Goal: Task Accomplishment & Management: Manage account settings

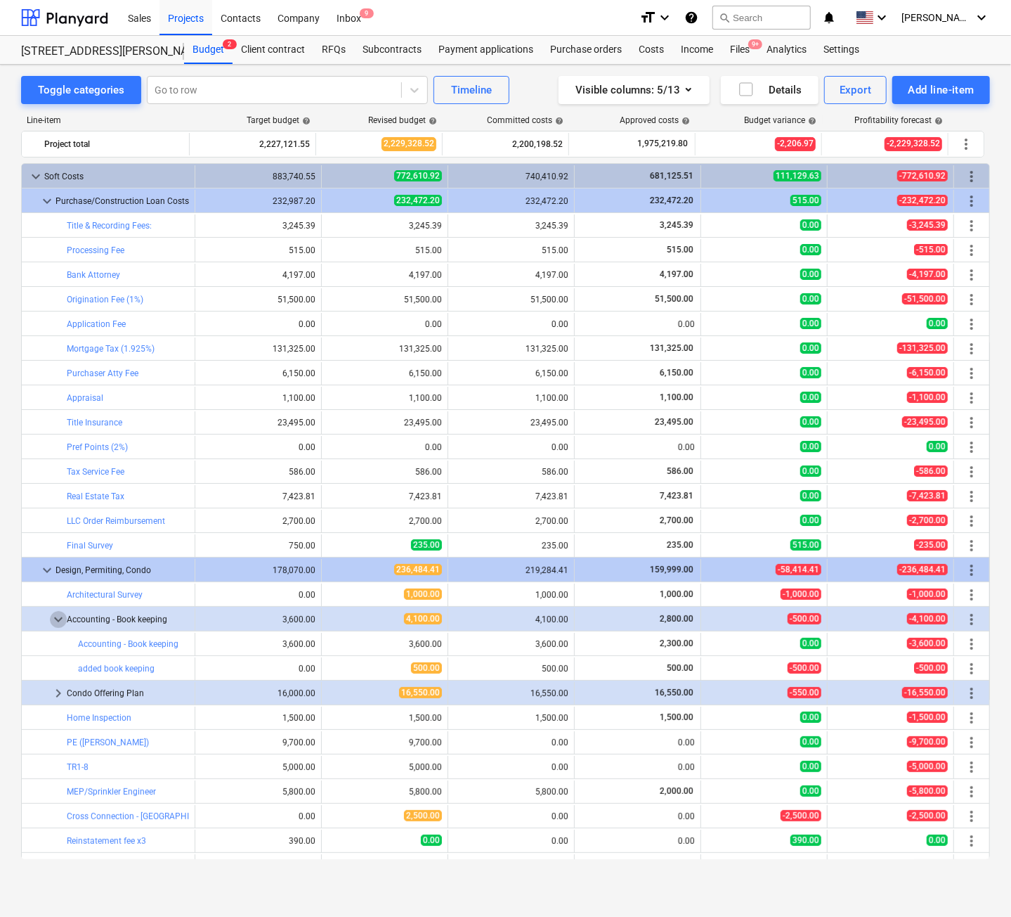
click at [56, 619] on span "keyboard_arrow_down" at bounding box center [58, 619] width 17 height 17
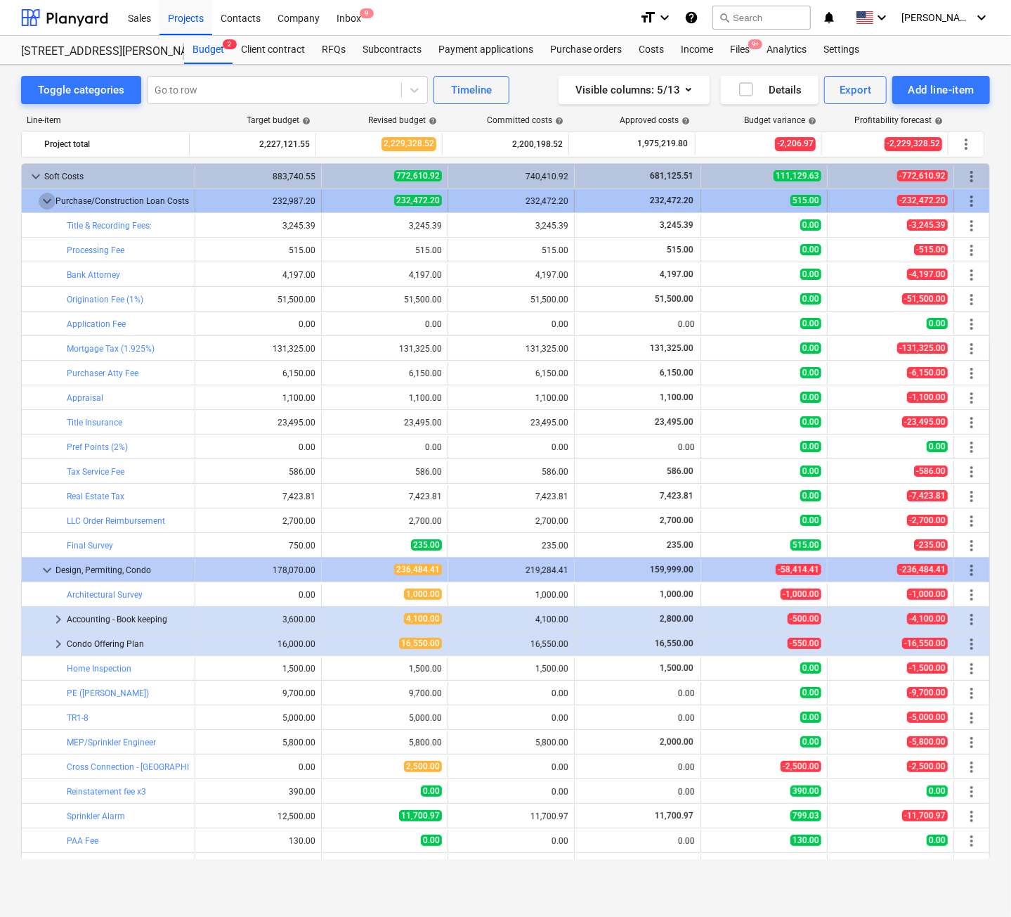
click at [48, 198] on span "keyboard_arrow_down" at bounding box center [47, 201] width 17 height 17
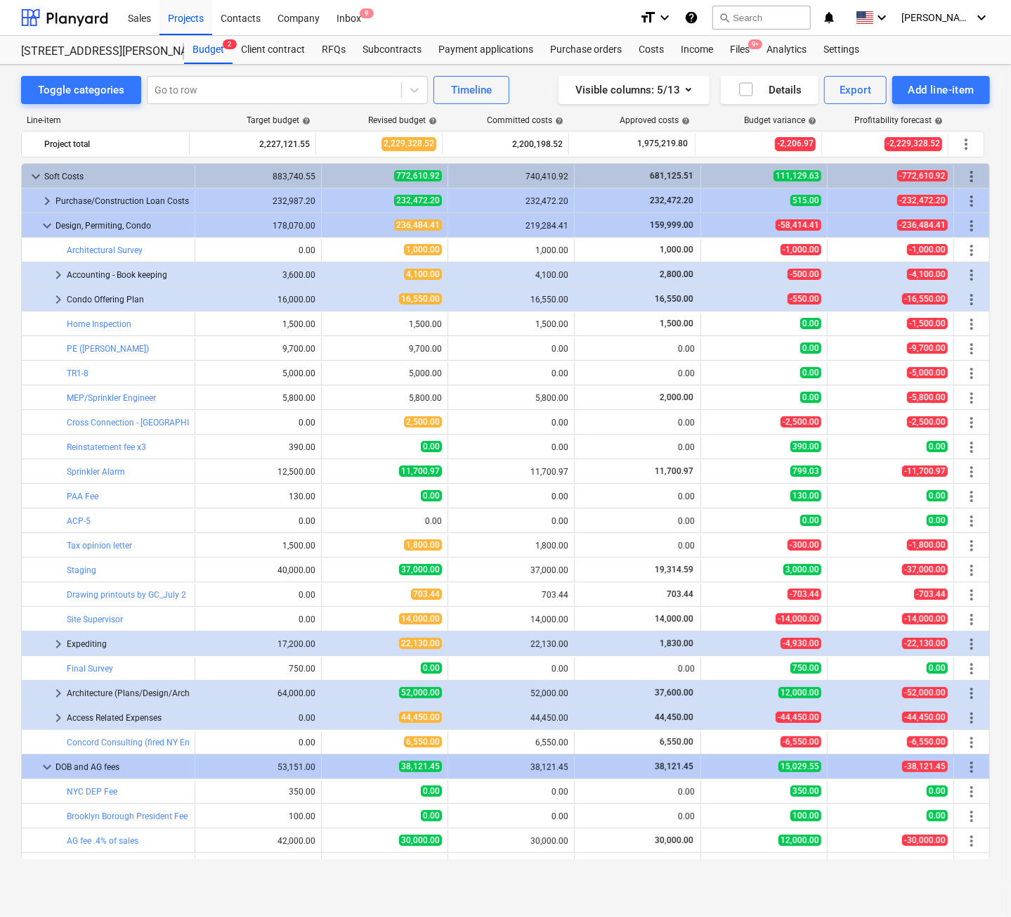
click at [48, 198] on span "keyboard_arrow_right" at bounding box center [47, 201] width 17 height 17
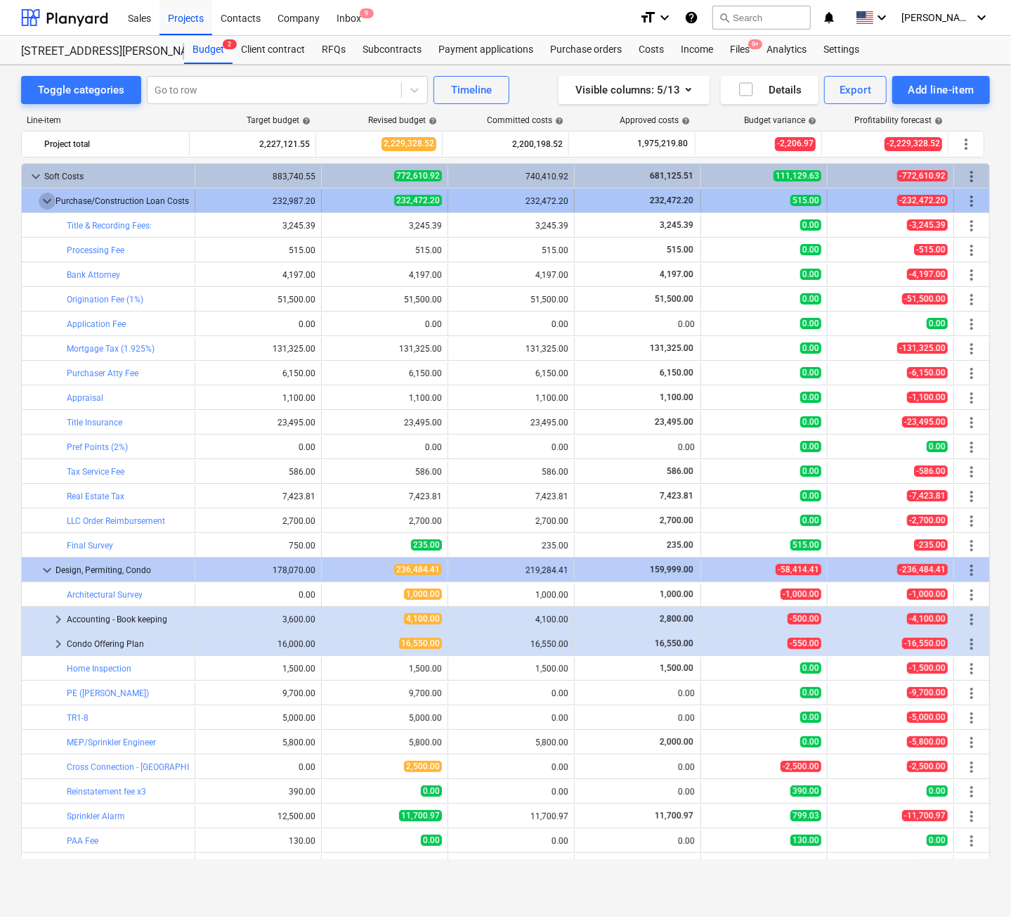
click at [46, 204] on span "keyboard_arrow_down" at bounding box center [47, 201] width 17 height 17
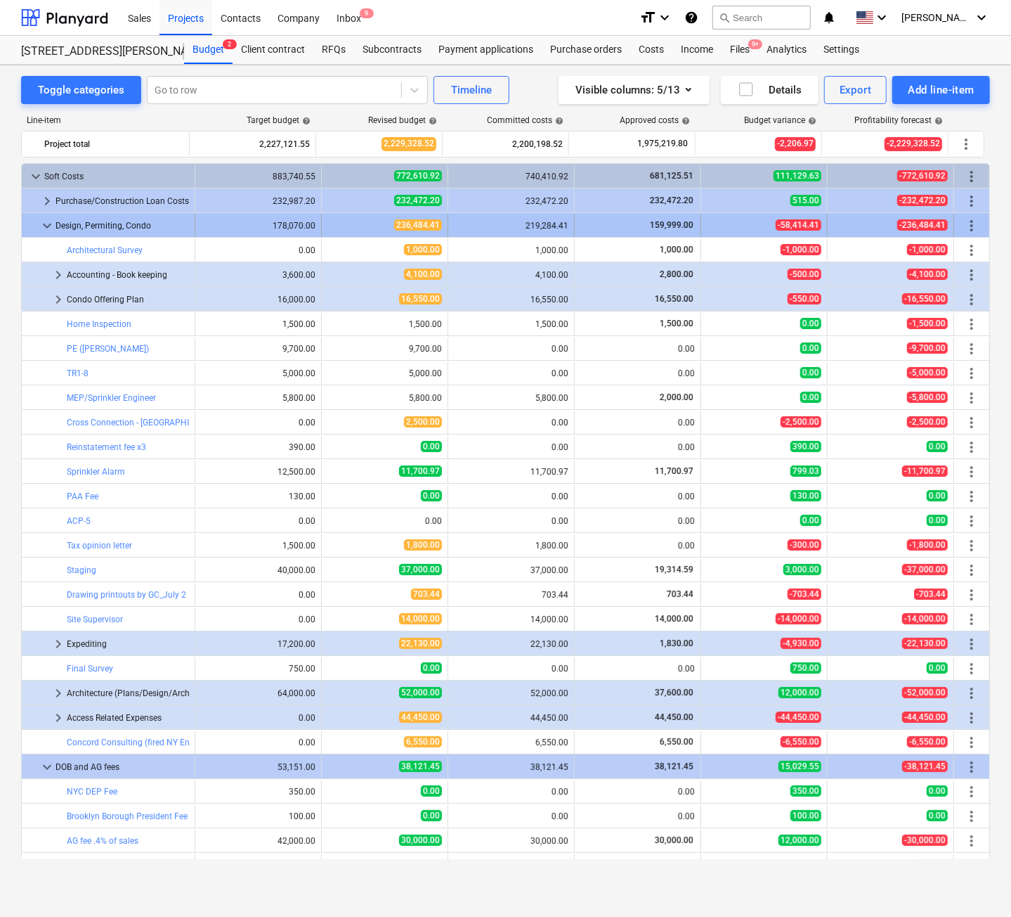
click at [44, 226] on span "keyboard_arrow_down" at bounding box center [47, 225] width 17 height 17
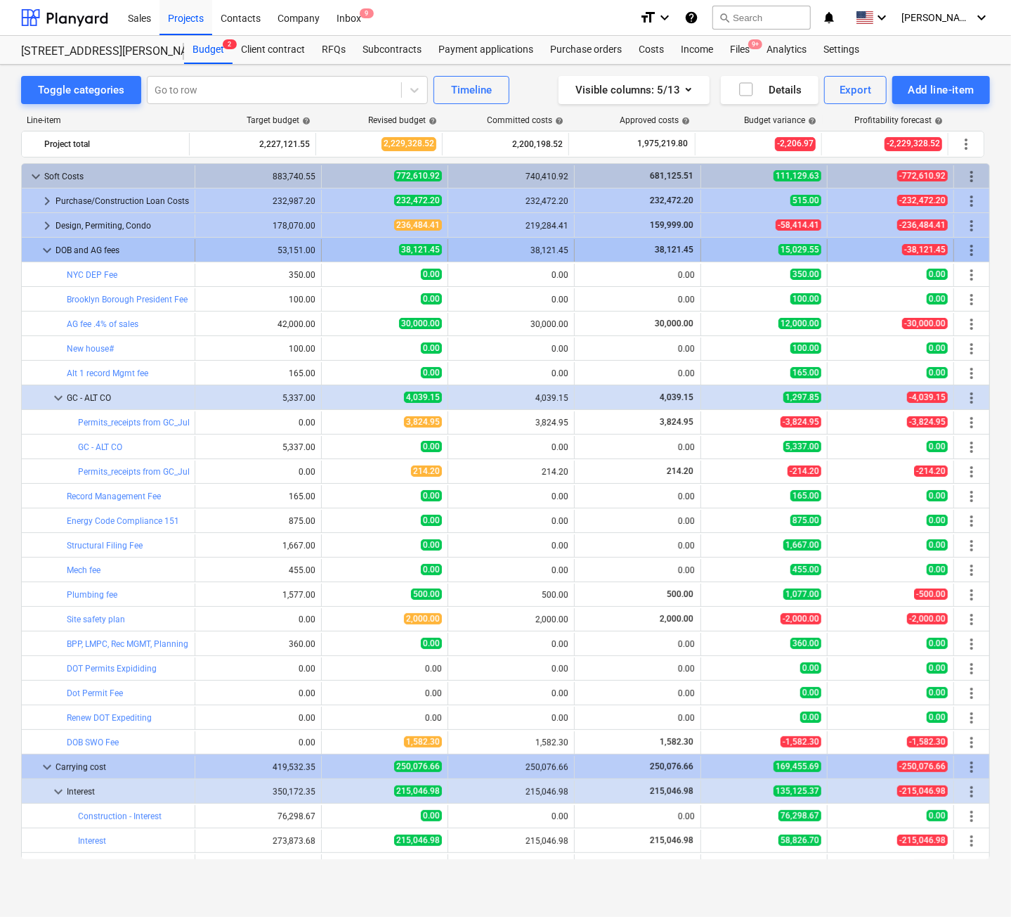
click at [46, 247] on span "keyboard_arrow_down" at bounding box center [47, 250] width 17 height 17
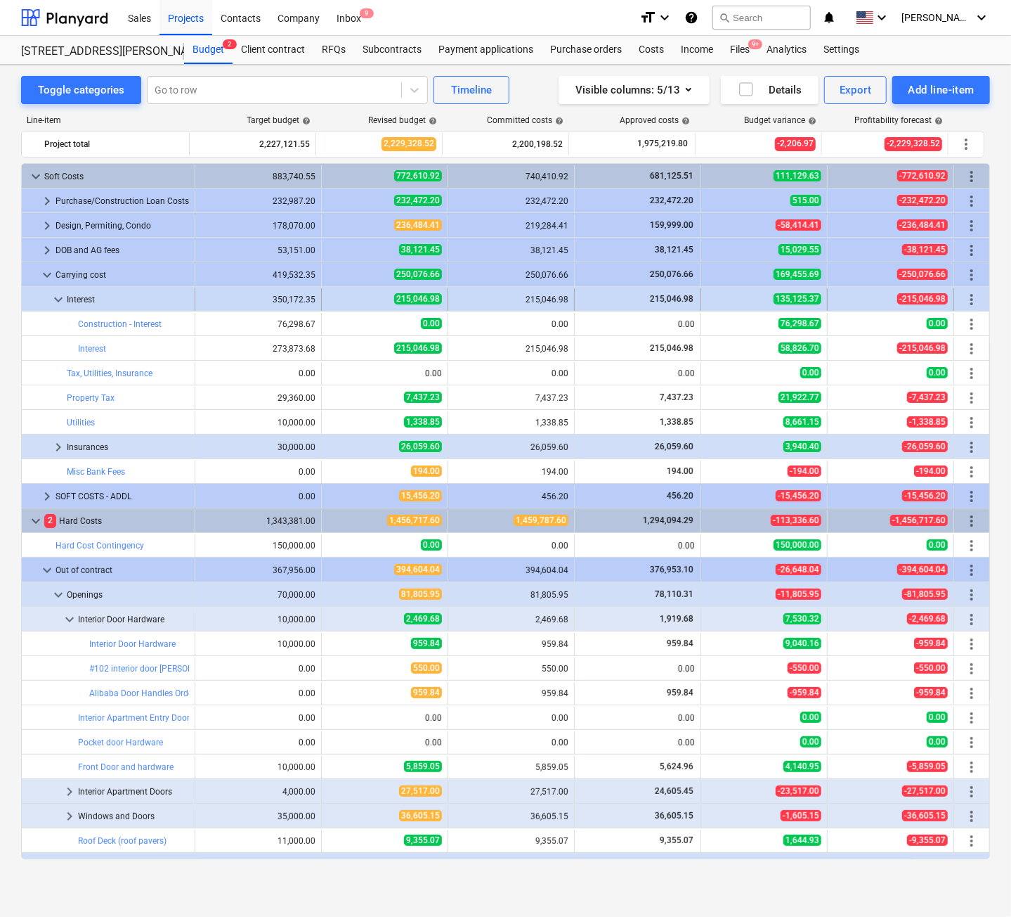
click at [56, 299] on span "keyboard_arrow_down" at bounding box center [58, 299] width 17 height 17
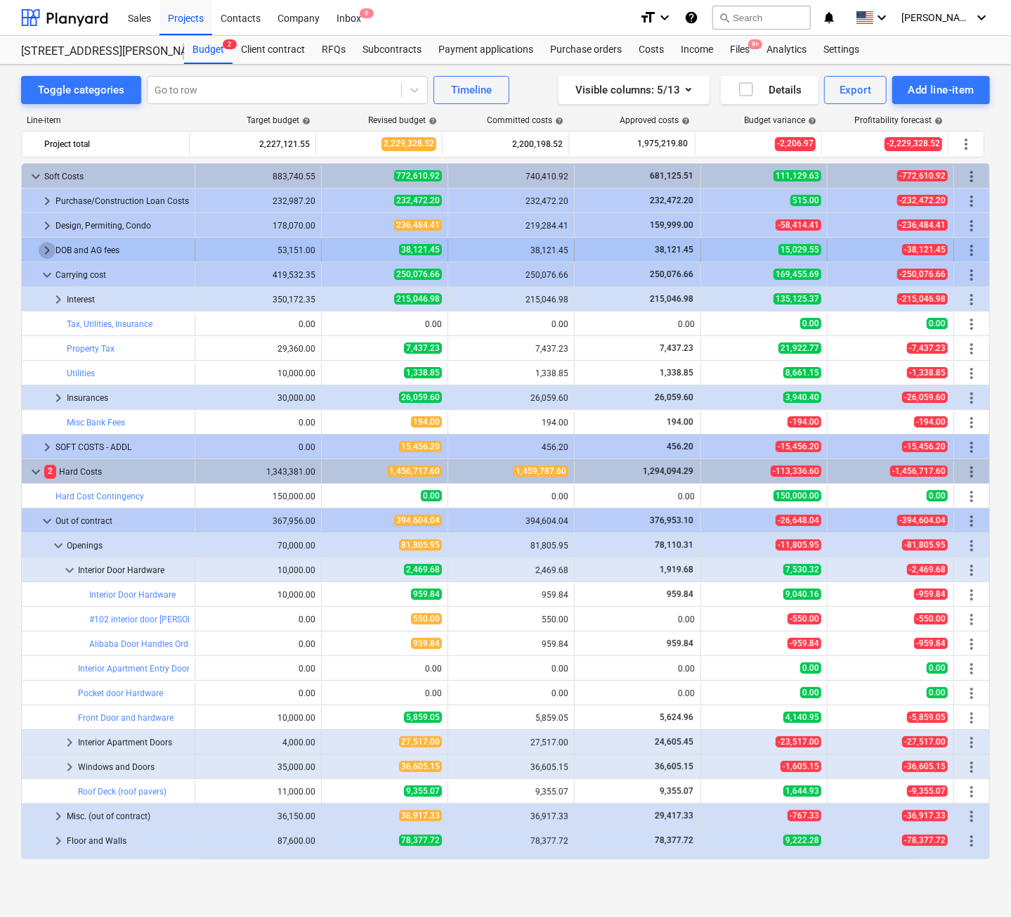
click at [41, 250] on span "keyboard_arrow_right" at bounding box center [47, 250] width 17 height 17
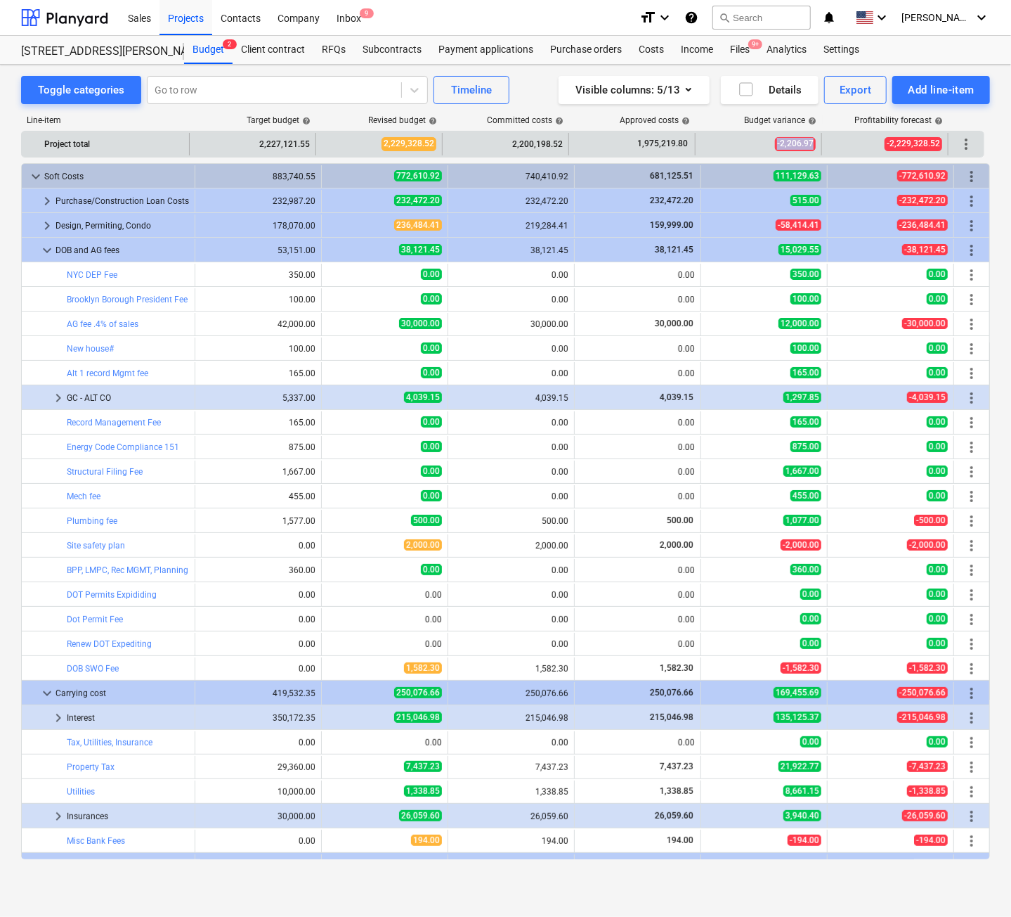
drag, startPoint x: 761, startPoint y: 147, endPoint x: 821, endPoint y: 143, distance: 60.6
click at [821, 143] on div "-2,206.97" at bounding box center [759, 144] width 127 height 22
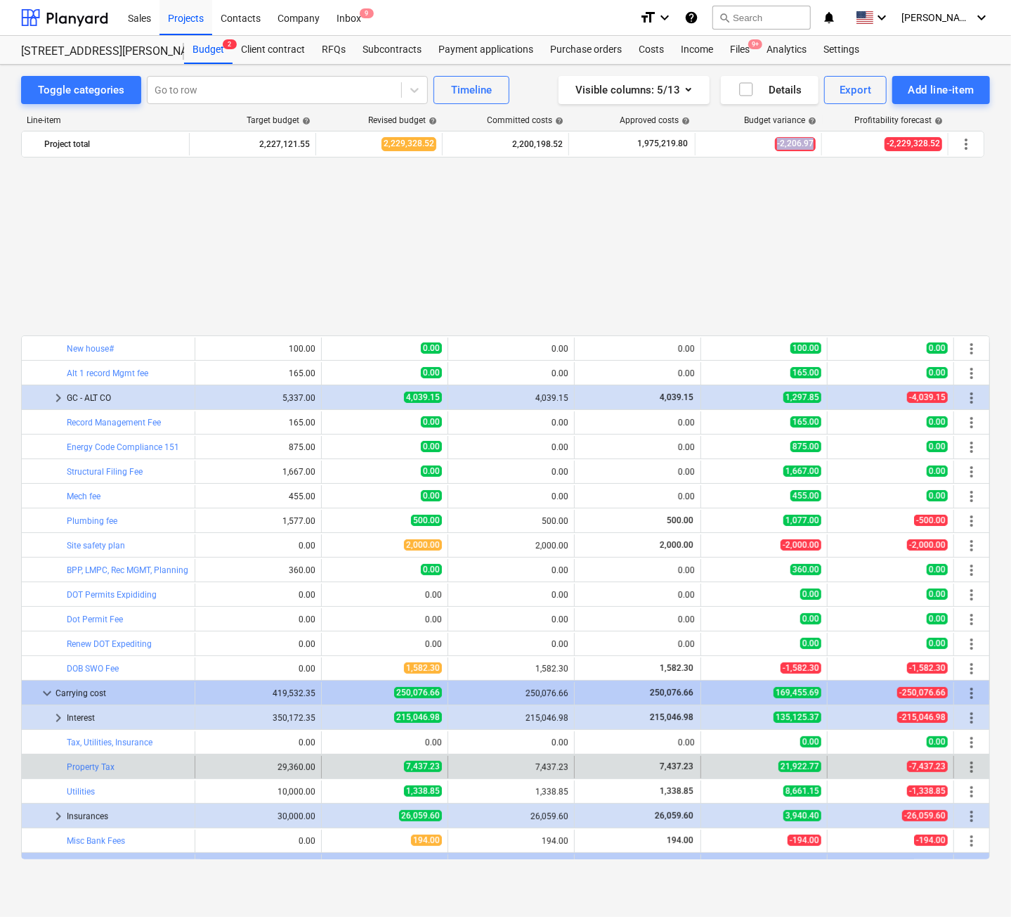
scroll to position [211, 0]
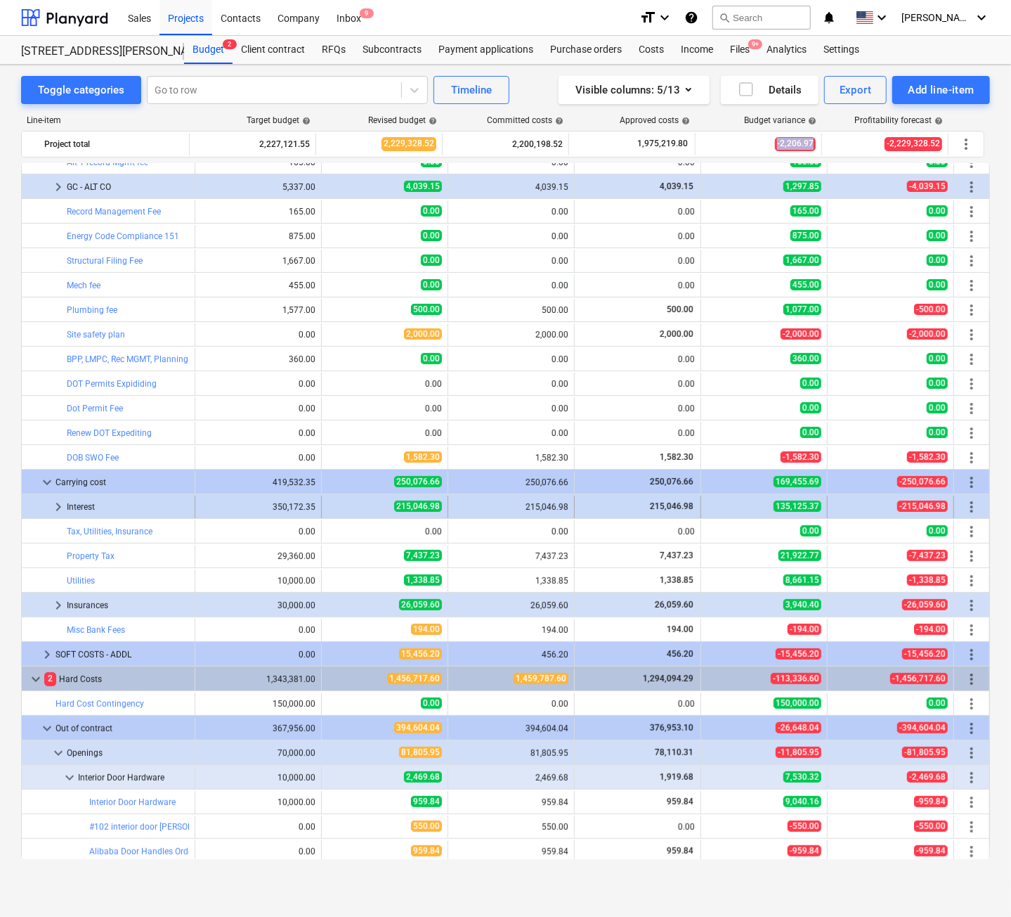
click at [55, 507] on span "keyboard_arrow_right" at bounding box center [58, 506] width 17 height 17
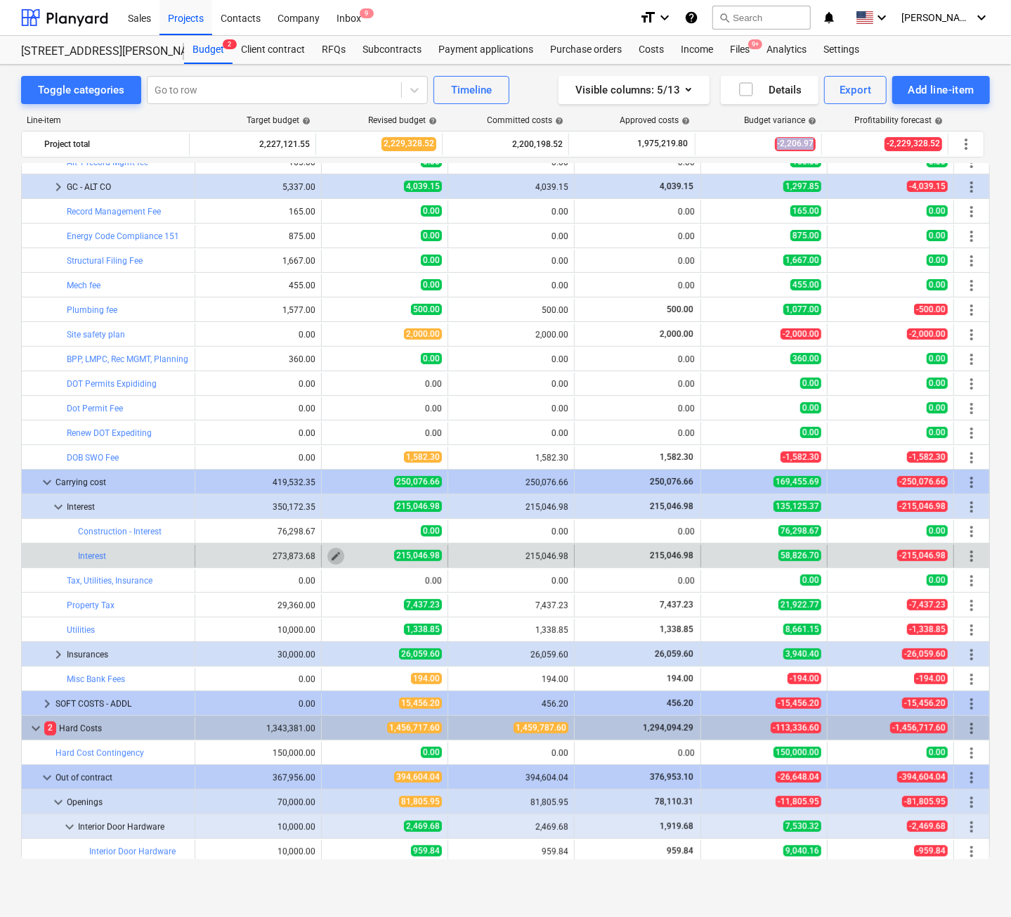
click at [330, 557] on span "edit" at bounding box center [335, 555] width 11 height 11
type textarea "x"
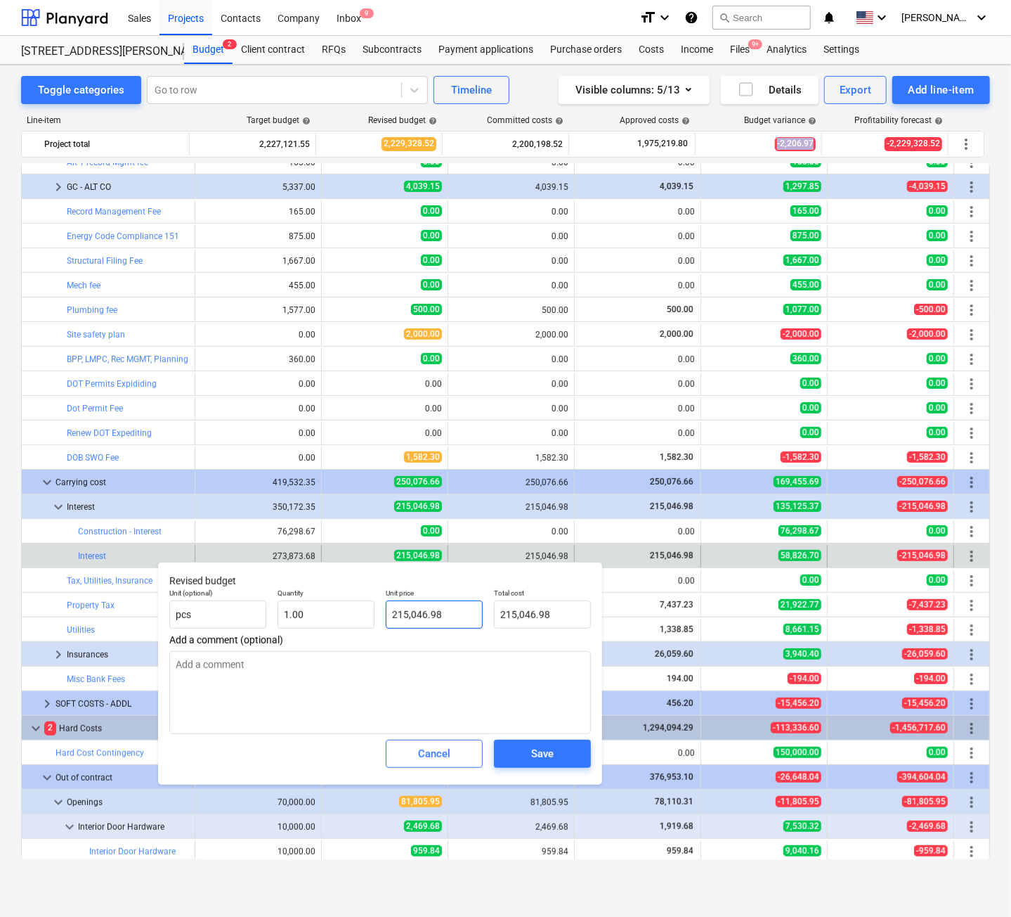
type input "215046.98"
click at [462, 615] on input "215046.98" at bounding box center [434, 614] width 97 height 28
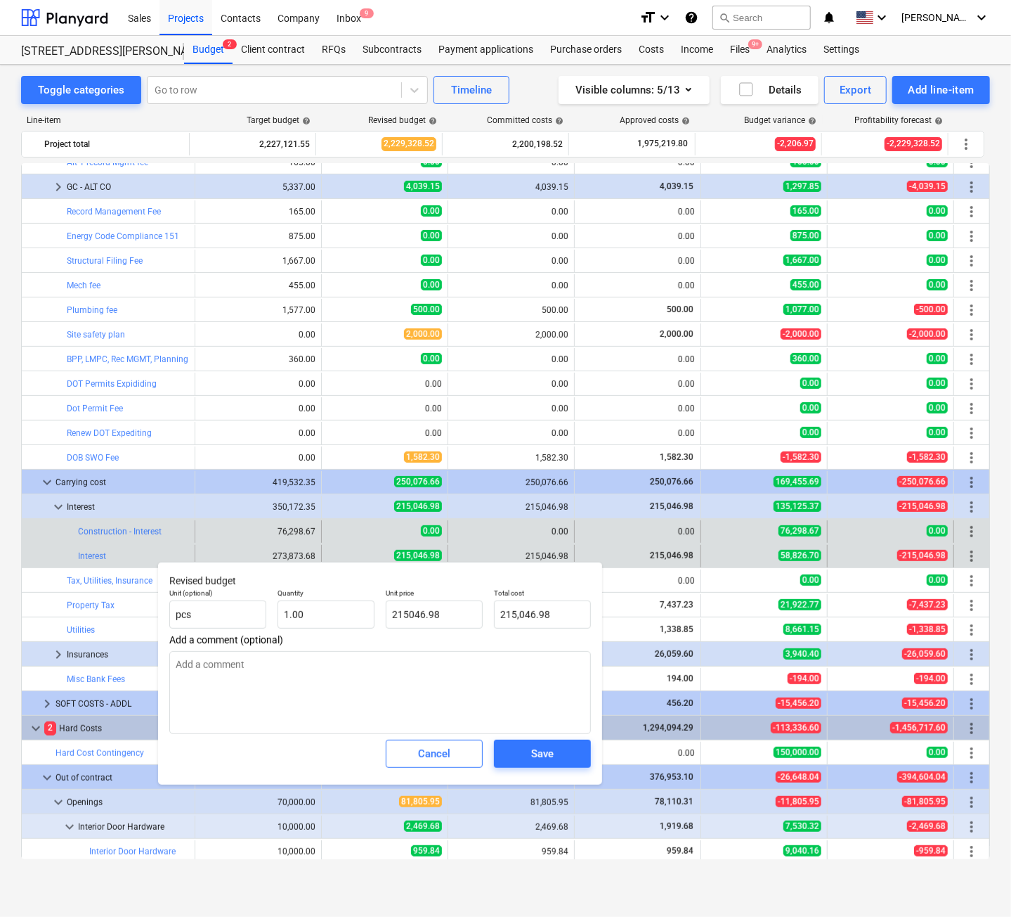
type textarea "x"
type input "215,046.98"
click at [606, 538] on div "0.00" at bounding box center [638, 531] width 115 height 22
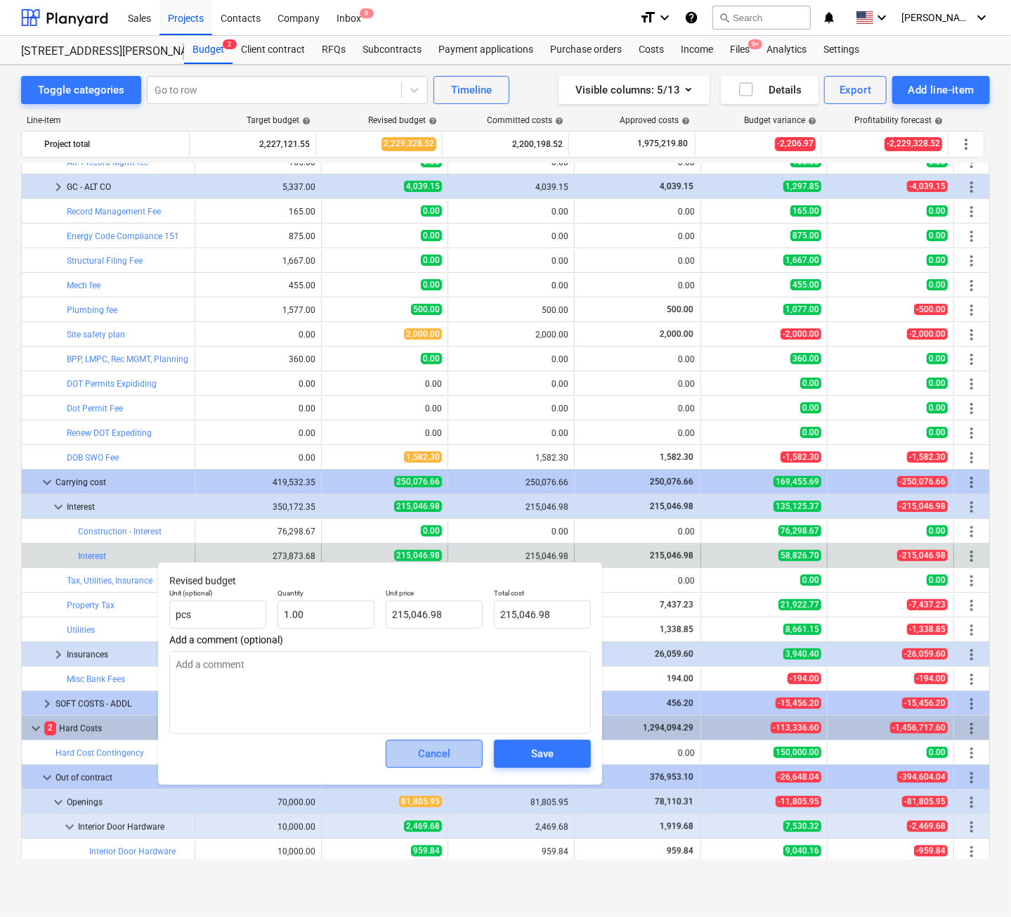
click at [420, 746] on div "Cancel" at bounding box center [434, 753] width 32 height 18
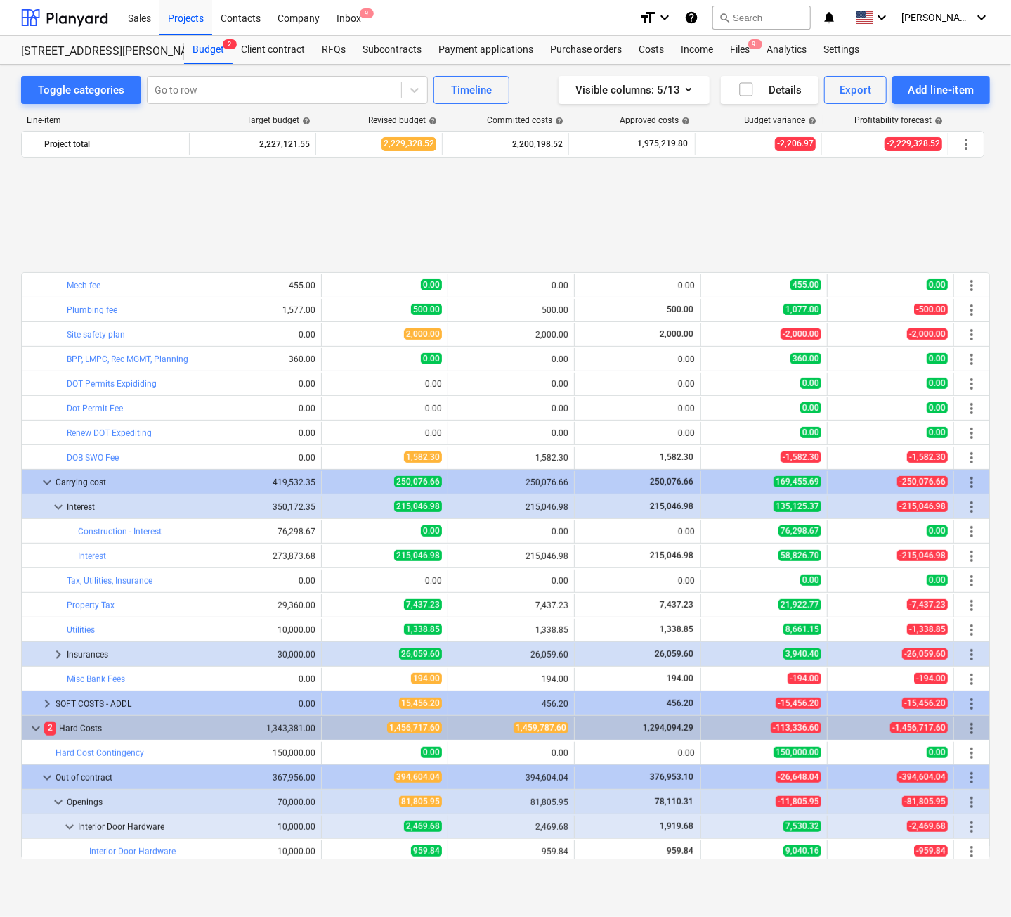
scroll to position [351, 0]
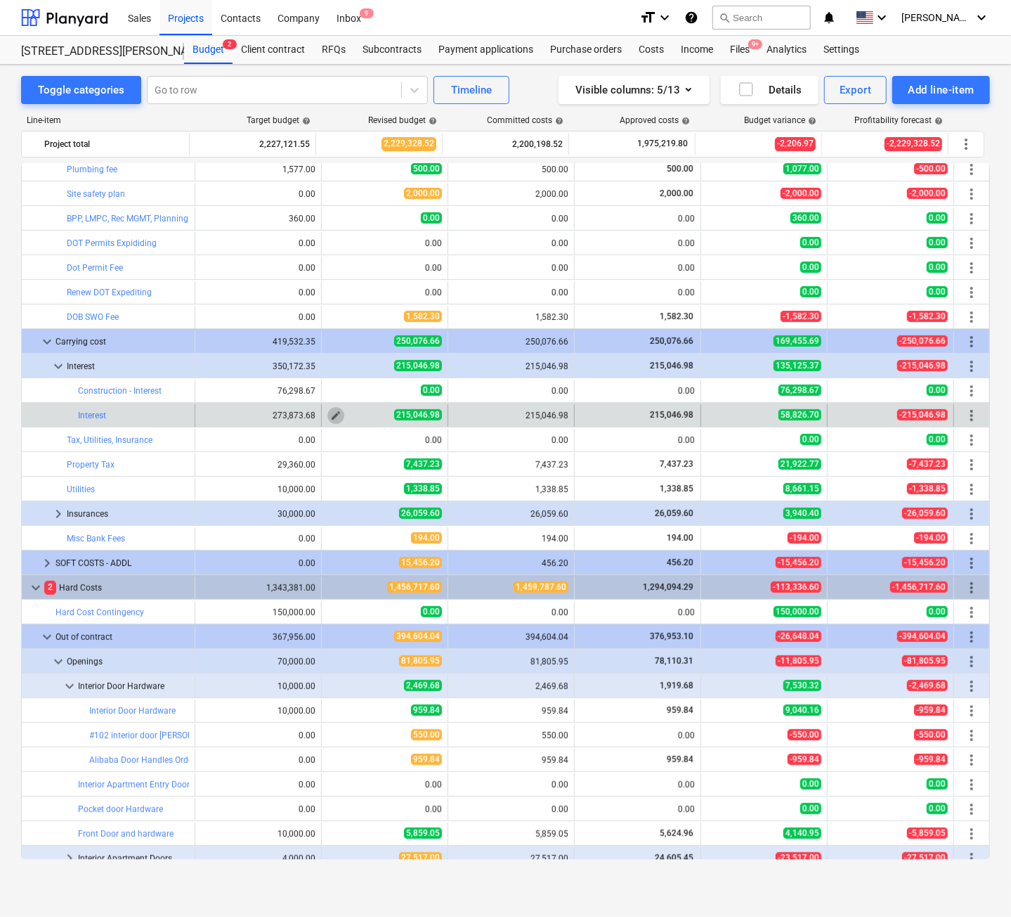
click at [332, 411] on span "edit" at bounding box center [335, 415] width 11 height 11
type textarea "x"
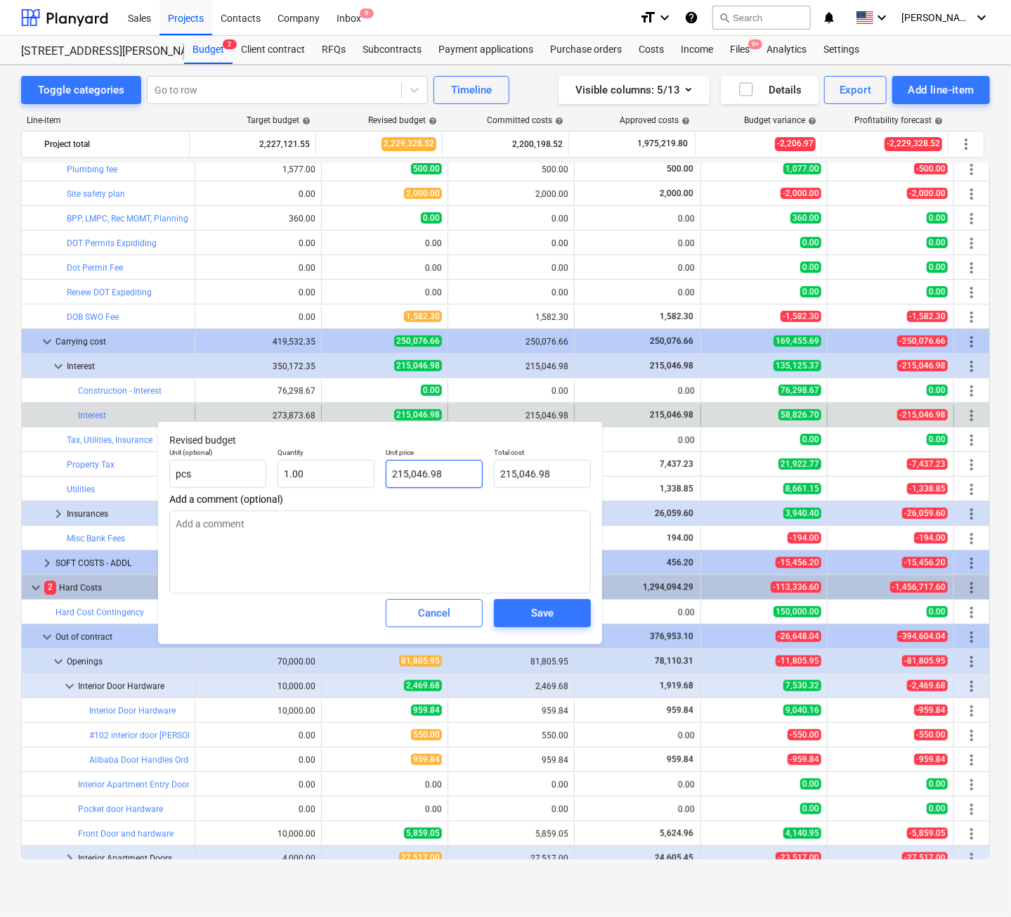
type input "215046.98"
drag, startPoint x: 391, startPoint y: 480, endPoint x: 540, endPoint y: 477, distance: 149.0
click at [540, 477] on div "Unit (optional) pcs Quantity 1.00 Unit price 215046.98 Total cost 215,046.98" at bounding box center [380, 467] width 433 height 51
type textarea "x"
type input "2"
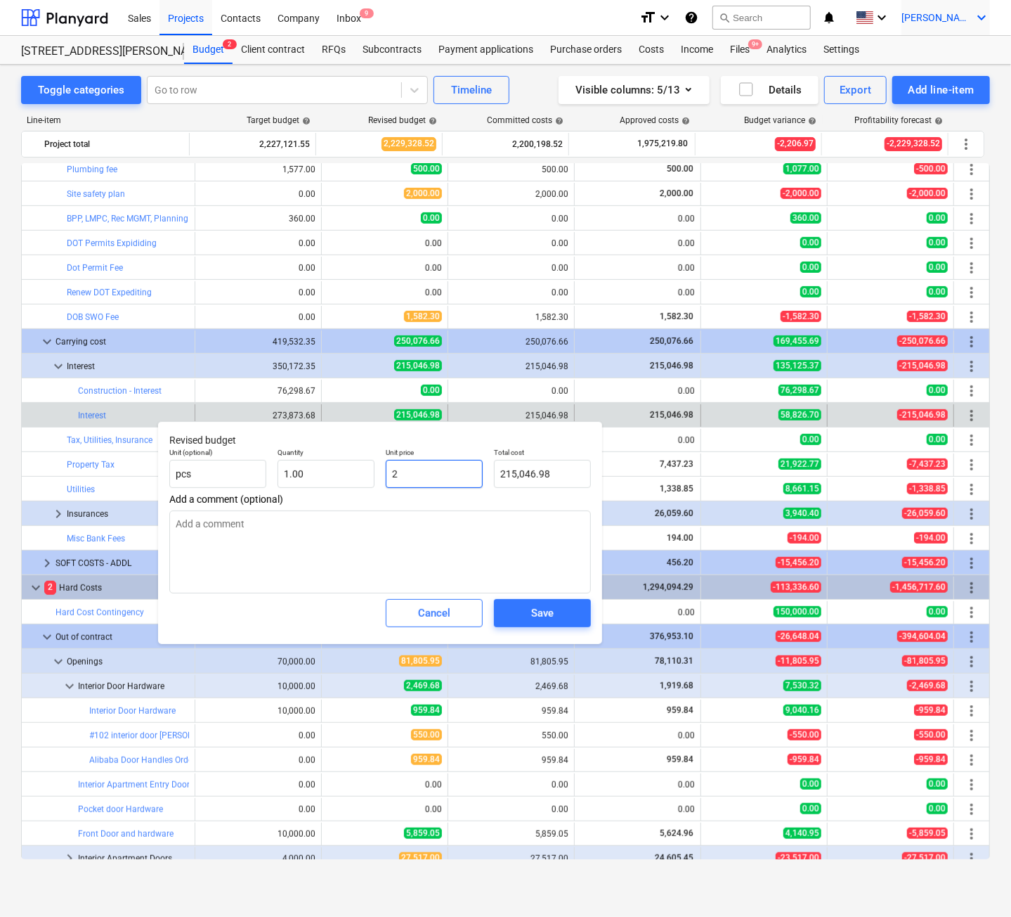
type input "2.00"
type textarea "x"
type input "27"
type input "27.00"
type textarea "x"
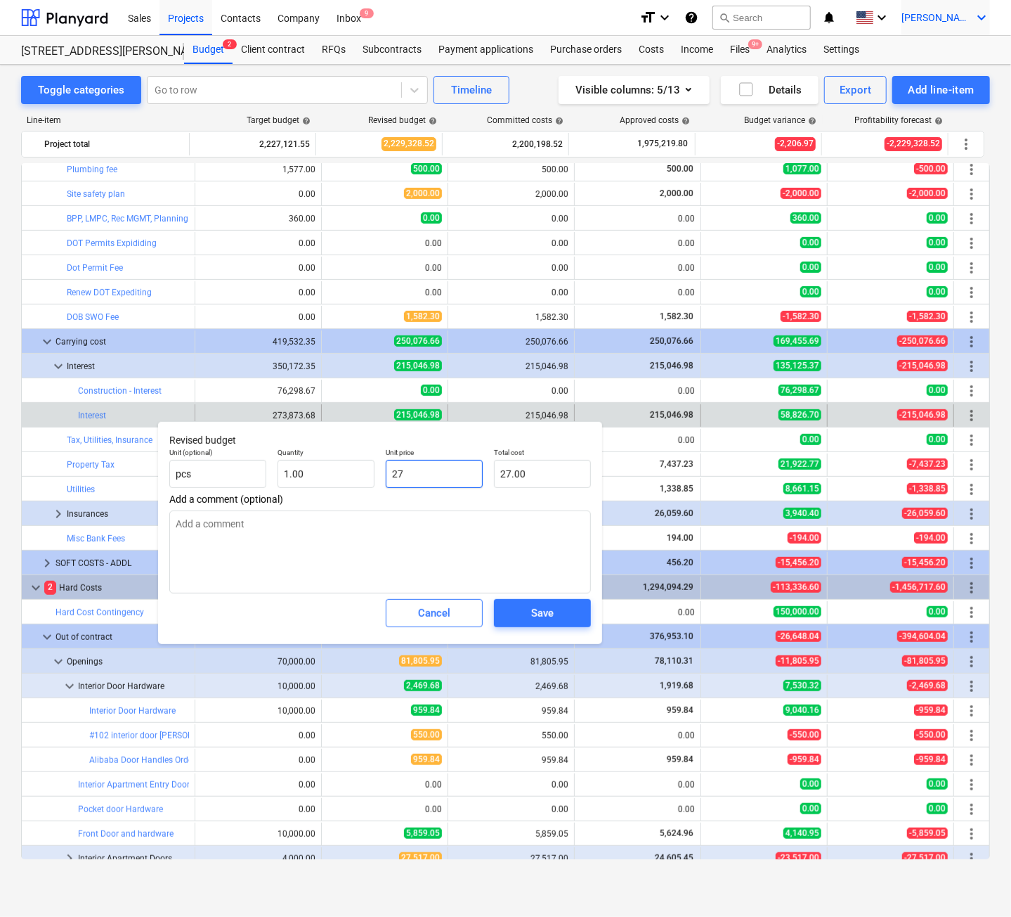
type input "273"
type input "273.00"
type textarea "x"
type input "2738"
type input "2,738.00"
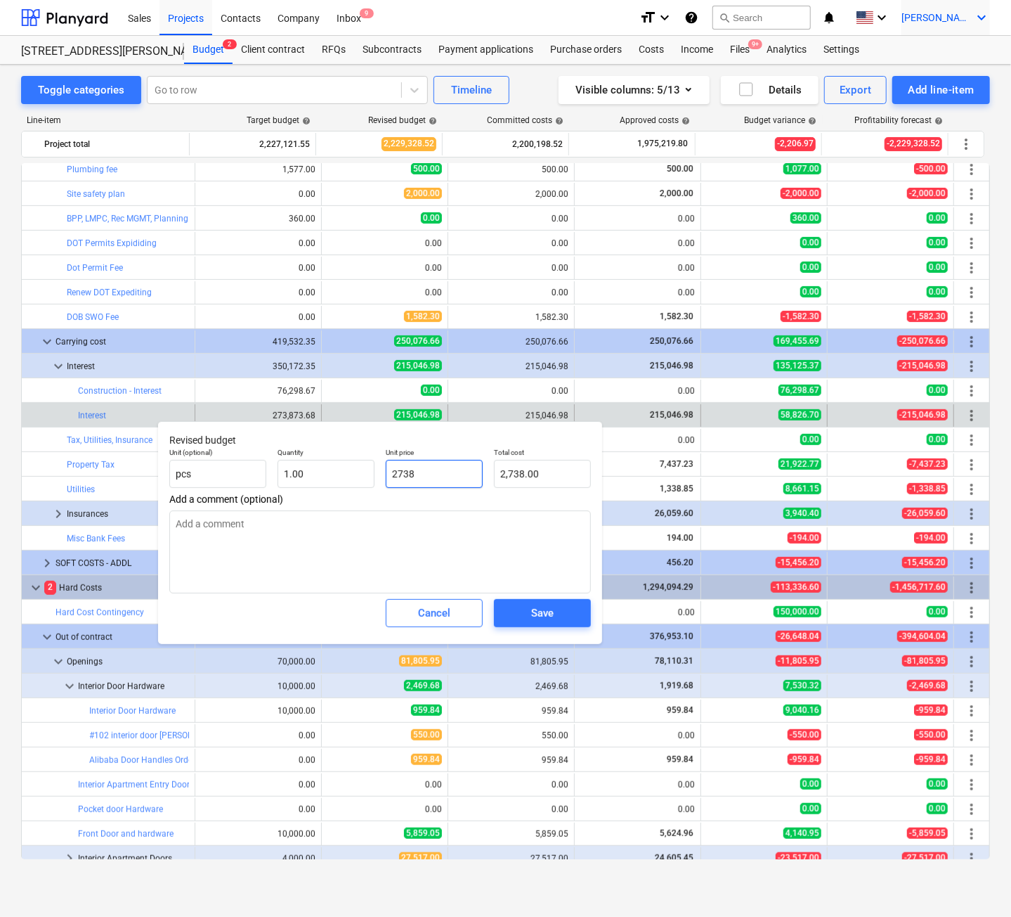
type textarea "x"
type input "27387"
type input "27,387.00"
type textarea "x"
type input "273873"
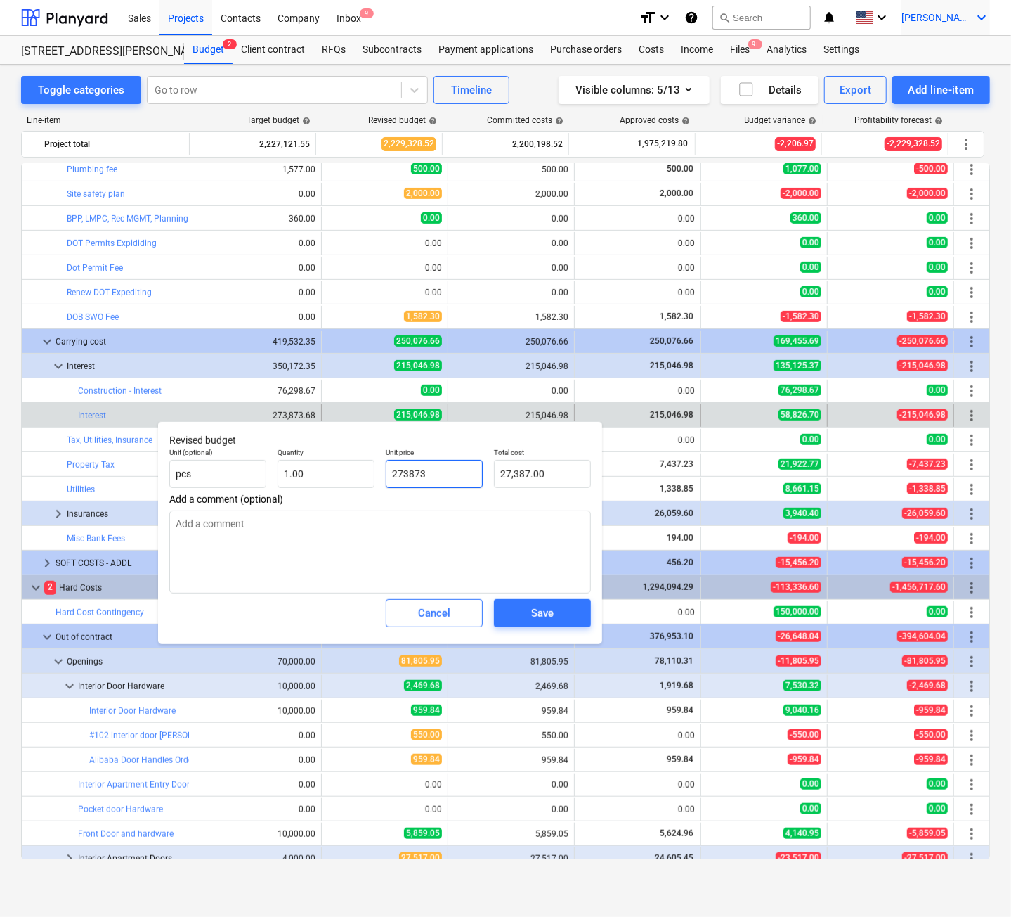
type input "273,873.00"
type textarea "x"
type input "273873."
type textarea "x"
type input "273873.6"
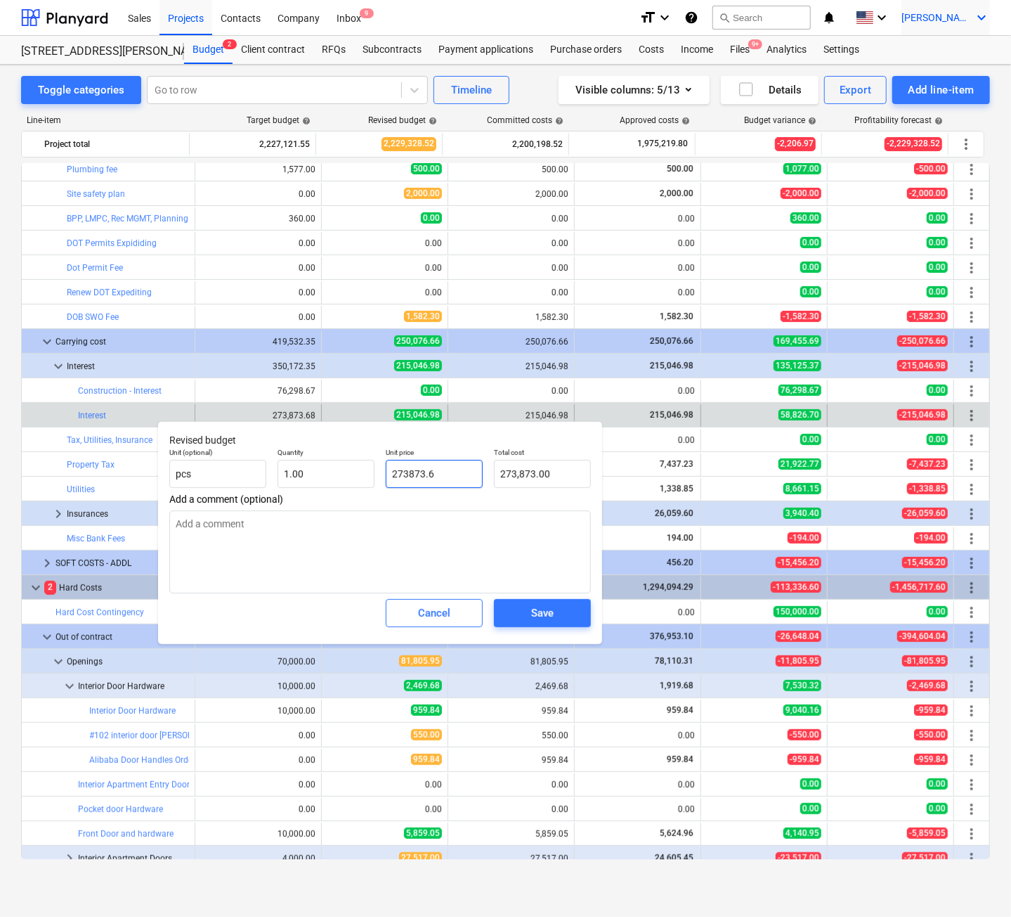
type input "273,873.60"
type textarea "x"
type input "273873.68"
type input "273,873.68"
type input "273873.68"
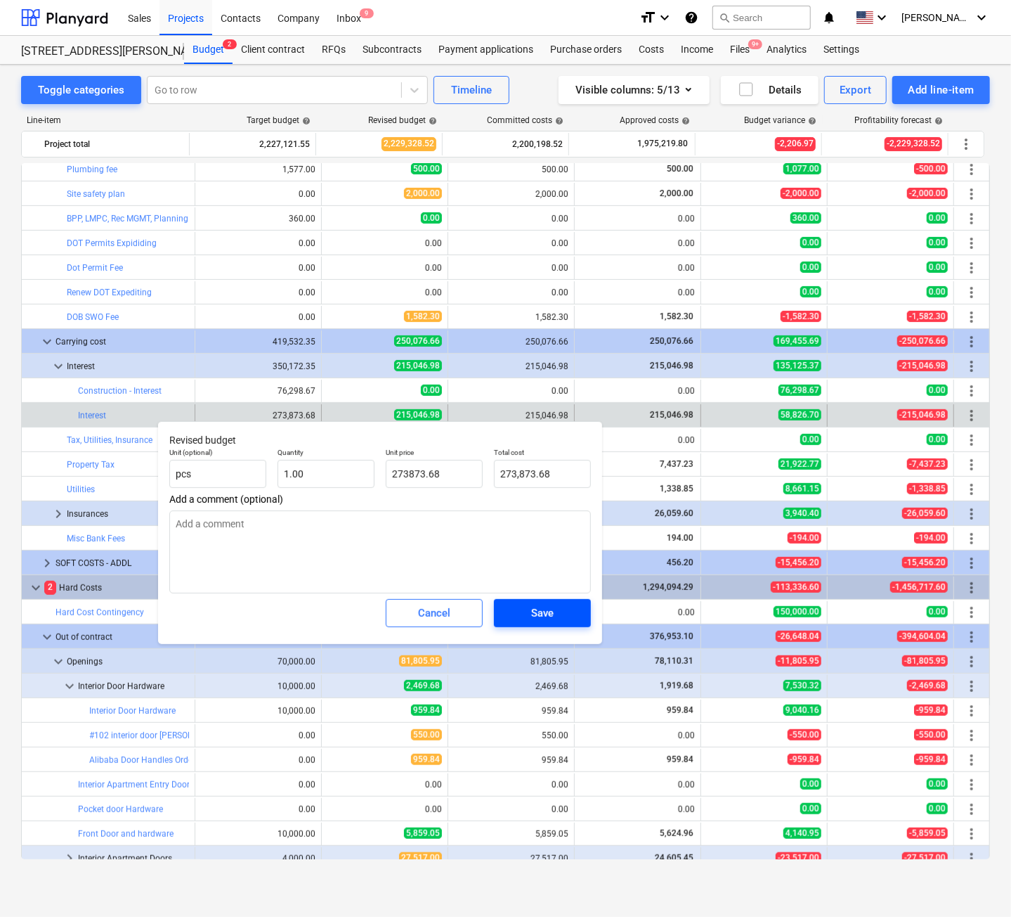
type textarea "x"
type input "273,873.68"
click at [550, 609] on div "Save" at bounding box center [542, 613] width 22 height 18
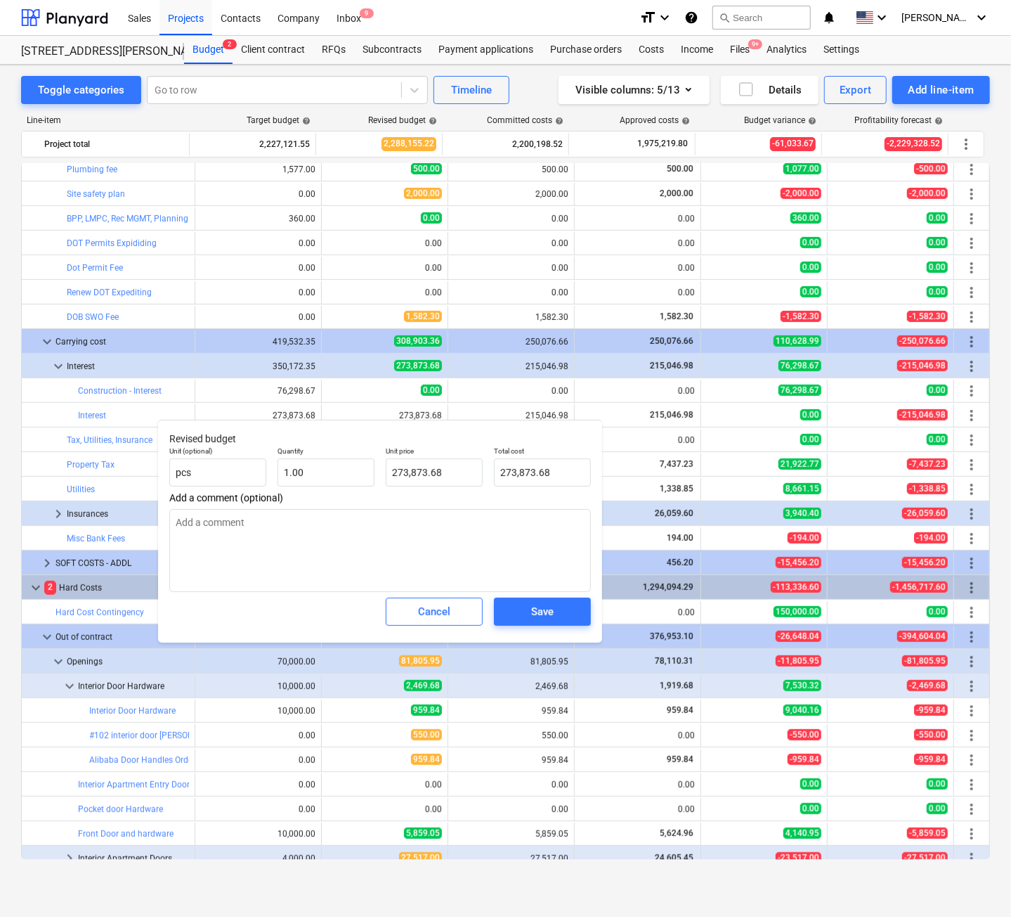
type textarea "x"
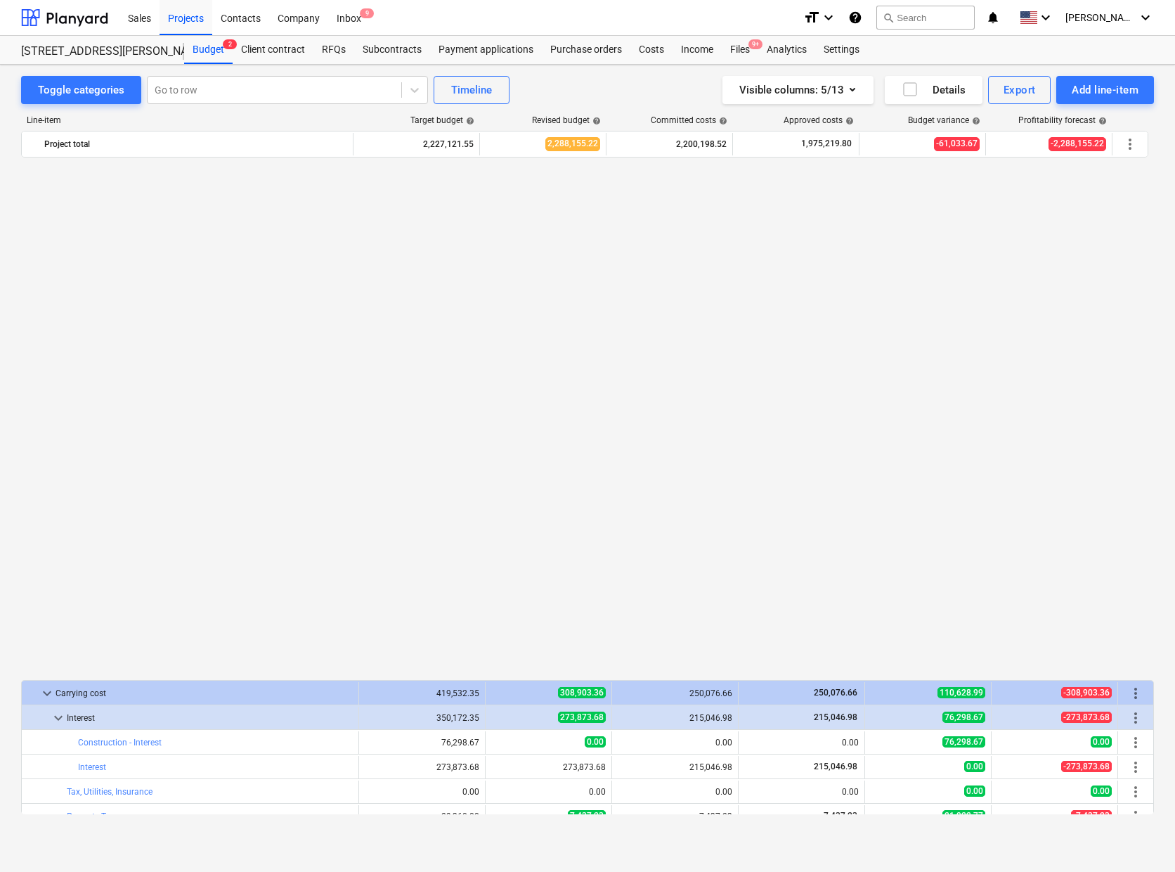
scroll to position [562, 0]
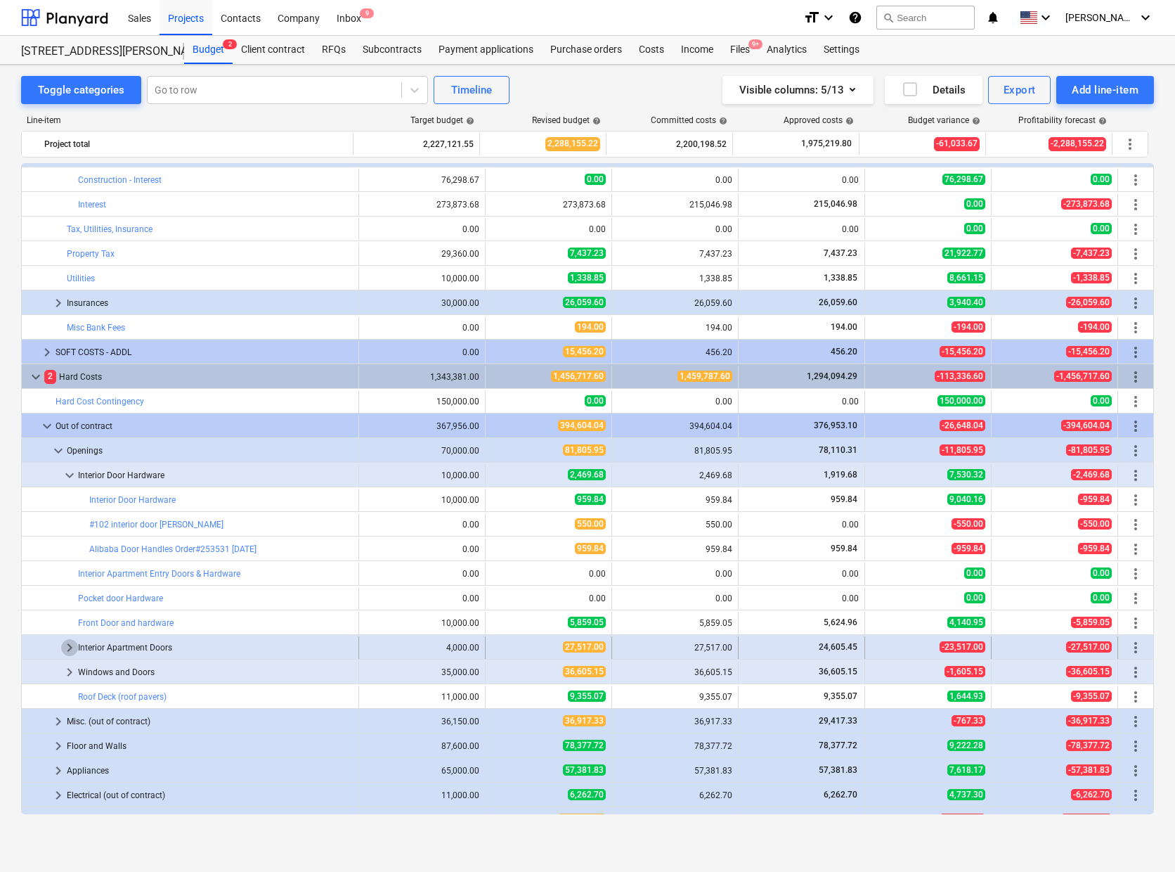
click at [66, 646] on span "keyboard_arrow_right" at bounding box center [69, 647] width 17 height 17
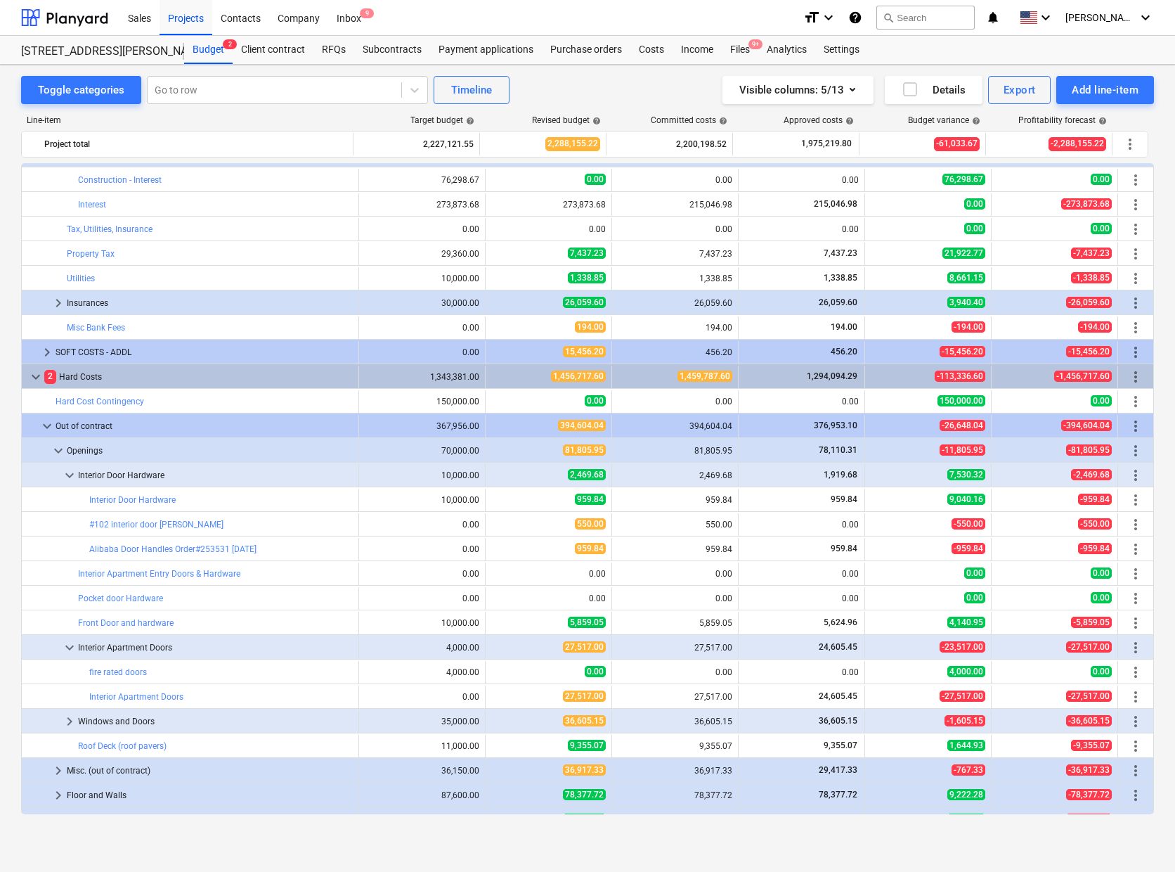
click at [66, 646] on span "keyboard_arrow_down" at bounding box center [69, 647] width 17 height 17
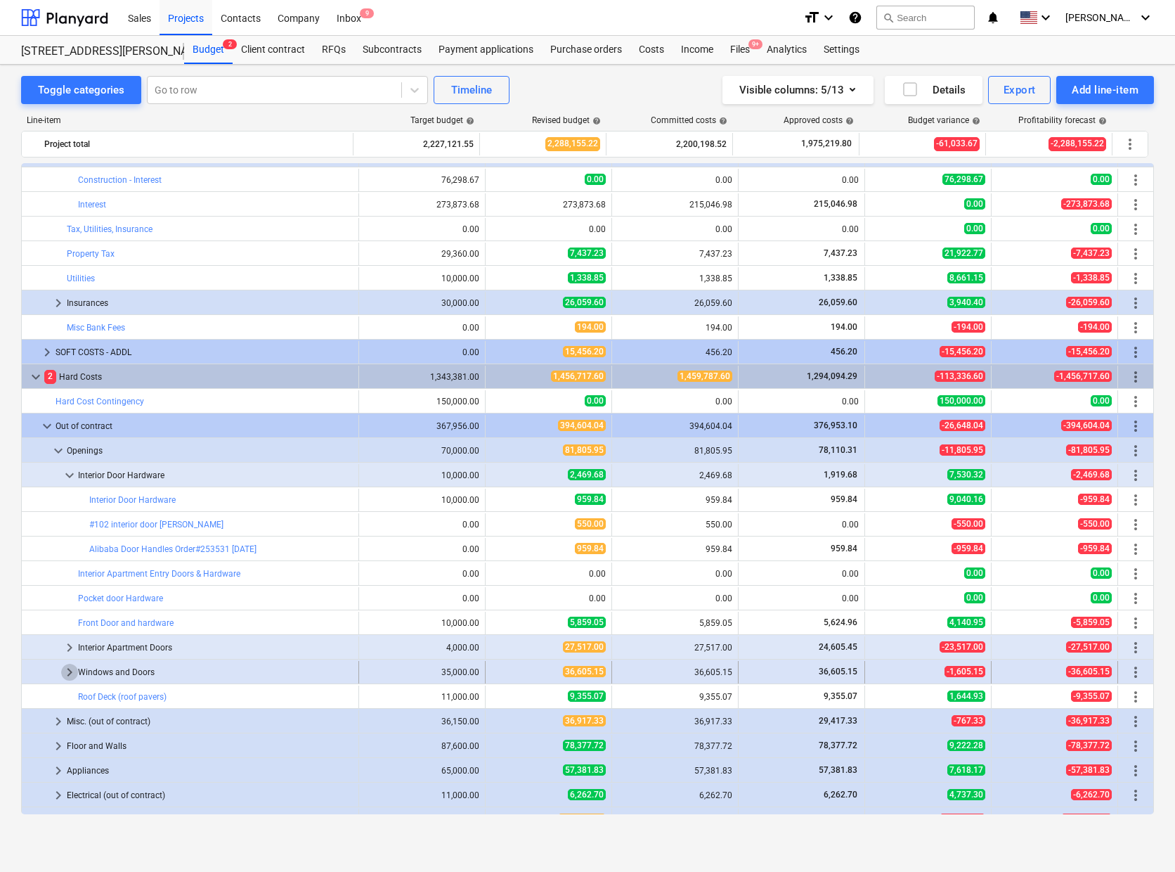
click at [69, 666] on span "keyboard_arrow_right" at bounding box center [69, 672] width 17 height 17
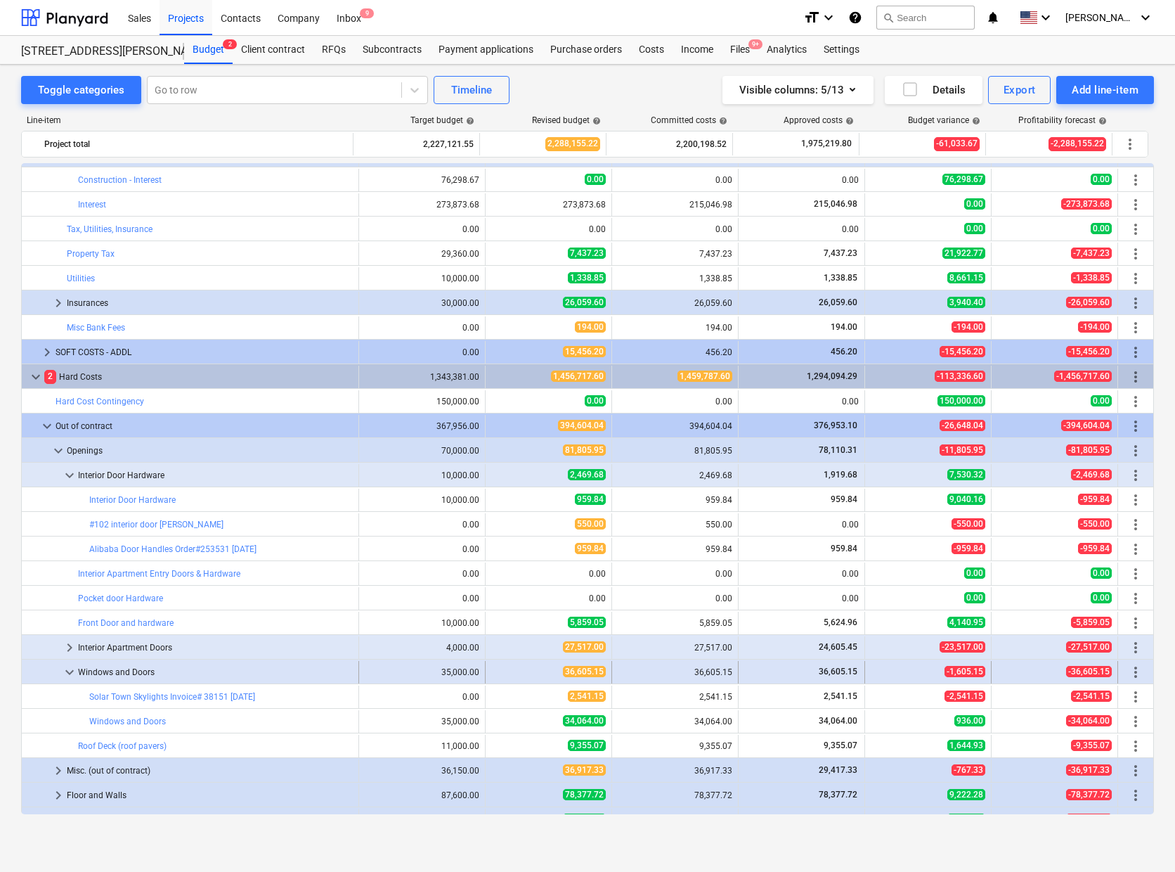
click at [62, 668] on span "keyboard_arrow_down" at bounding box center [69, 672] width 17 height 17
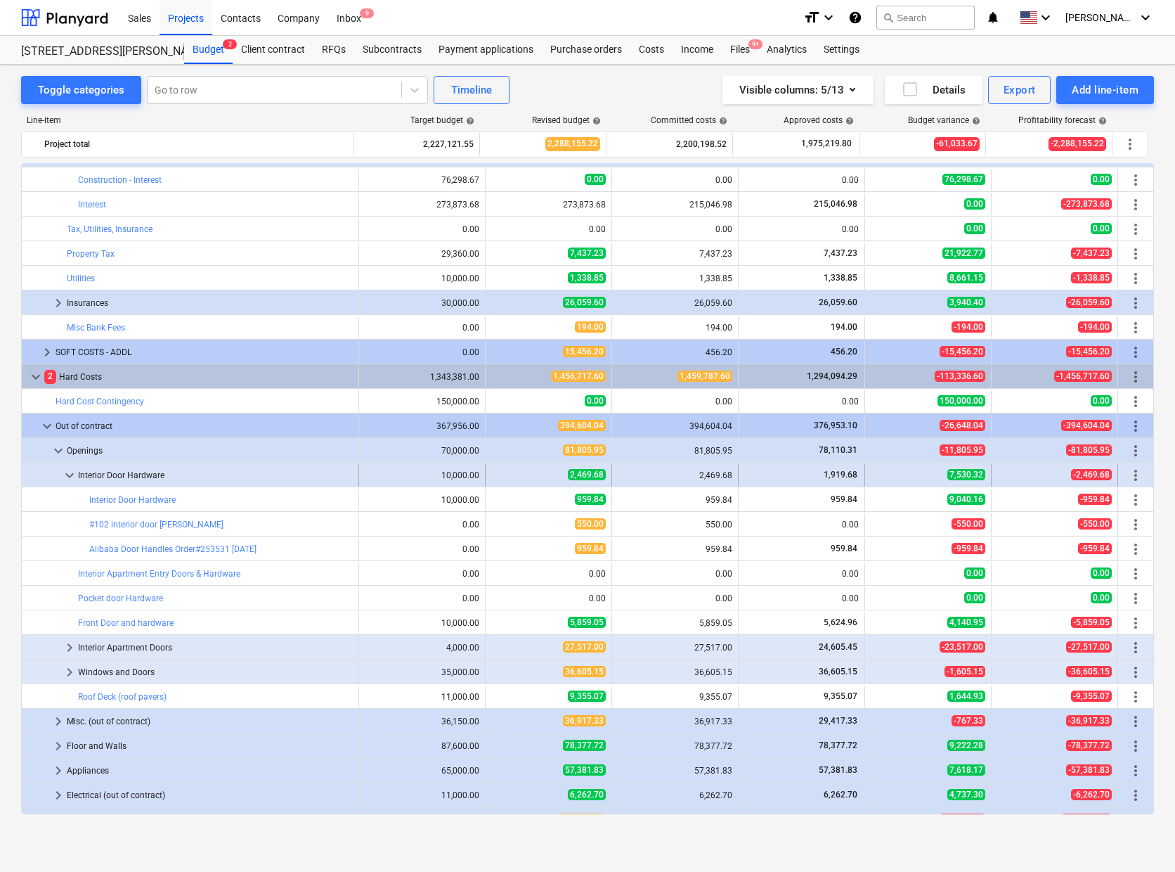
click at [65, 475] on span "keyboard_arrow_down" at bounding box center [69, 475] width 17 height 17
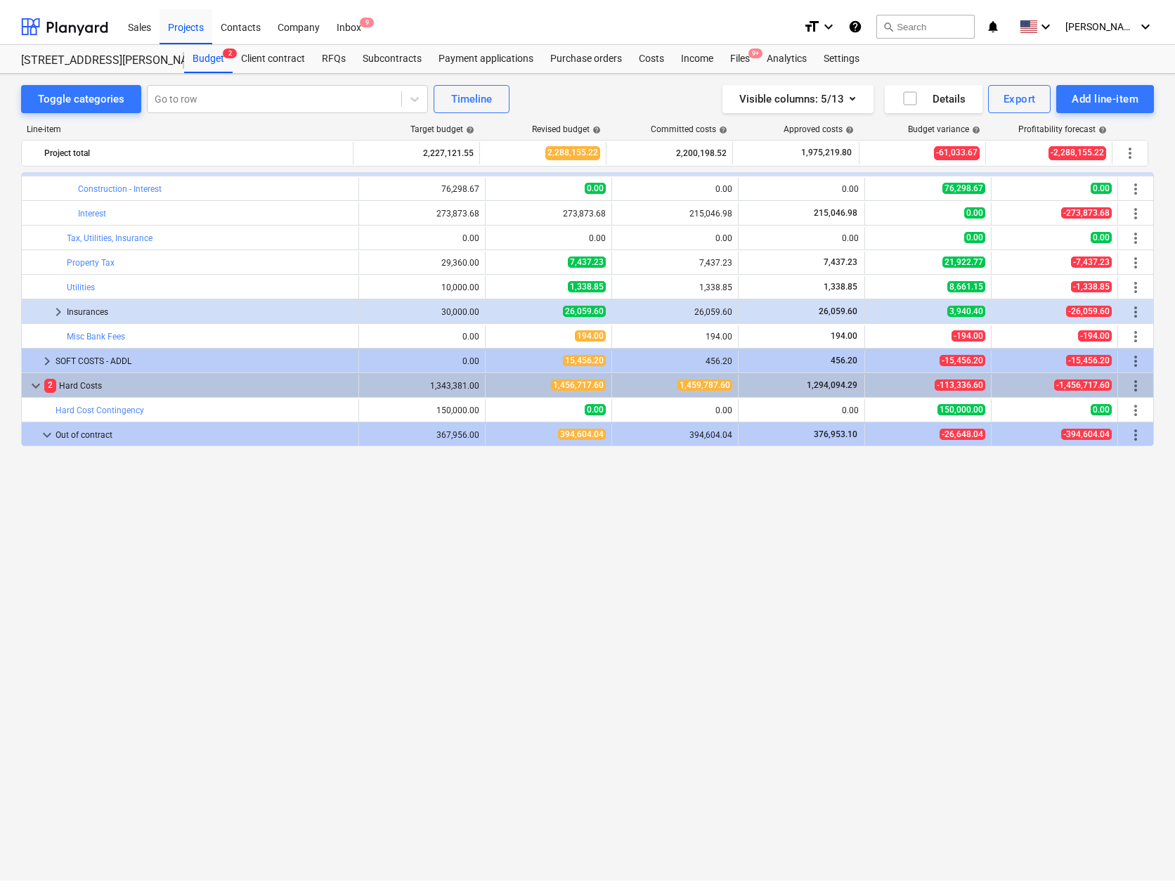
scroll to position [141, 0]
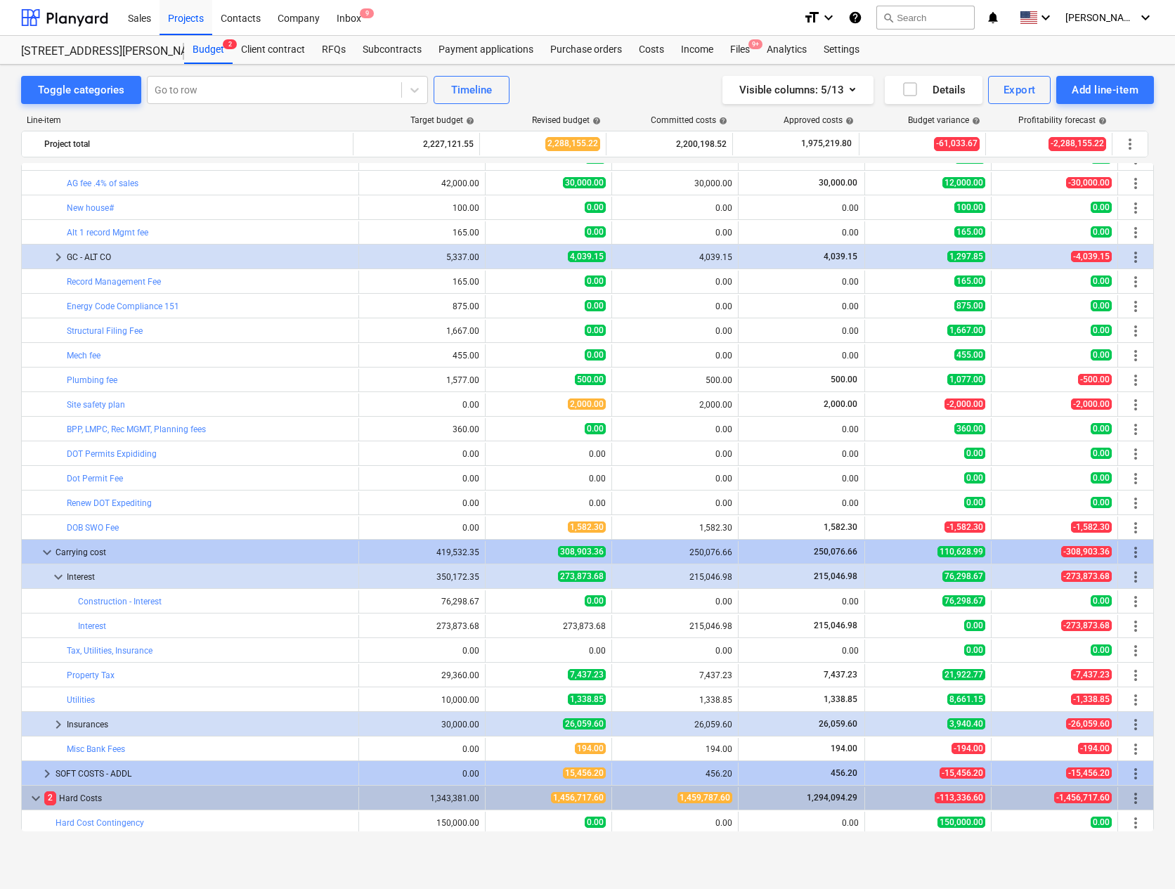
click at [335, 858] on div "Toggle categories Go to row Timeline Visible columns : 5/13 Details Export Add …" at bounding box center [587, 462] width 1175 height 795
